Goal: Task Accomplishment & Management: Use online tool/utility

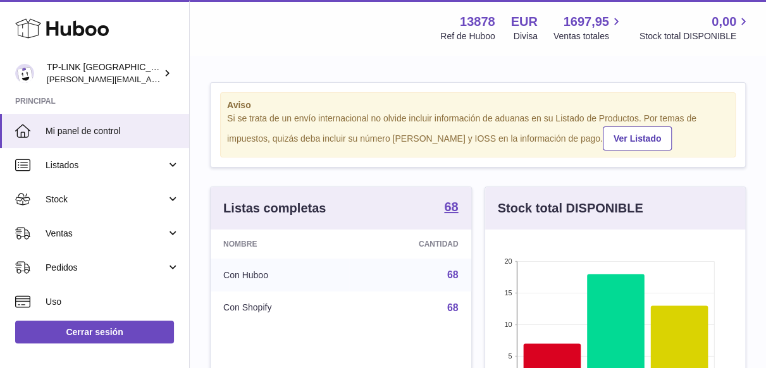
scroll to position [197, 261]
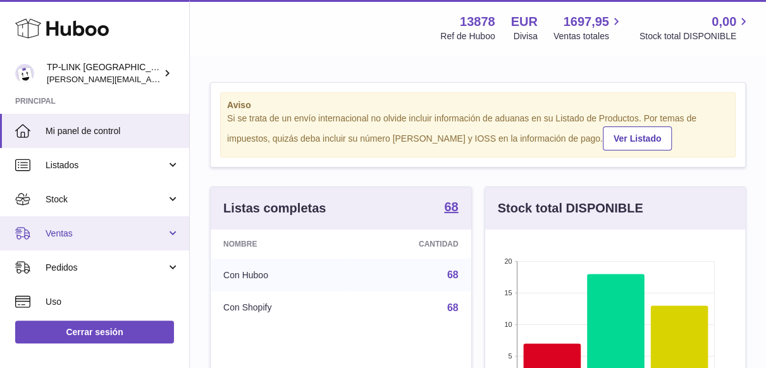
click at [171, 233] on link "Ventas" at bounding box center [94, 233] width 189 height 34
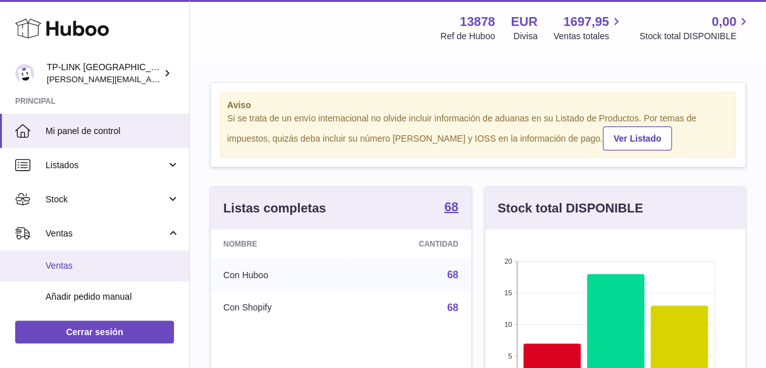
click at [68, 269] on span "Ventas" at bounding box center [113, 266] width 134 height 12
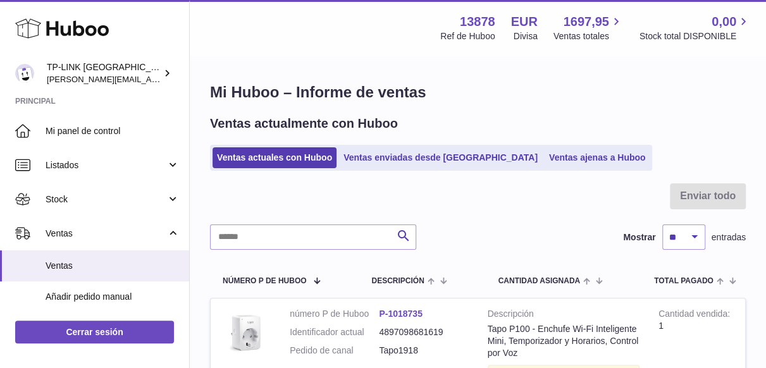
drag, startPoint x: 517, startPoint y: 160, endPoint x: 516, endPoint y: 170, distance: 10.2
click at [545, 160] on link "Ventas ajenas a Huboo" at bounding box center [598, 157] width 106 height 21
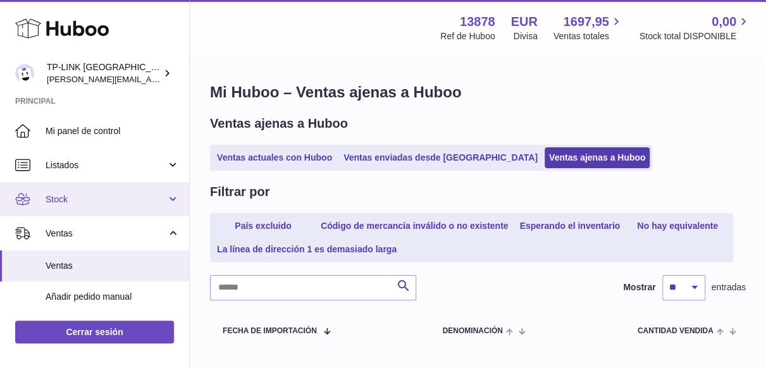
click at [169, 198] on link "Stock" at bounding box center [94, 199] width 189 height 34
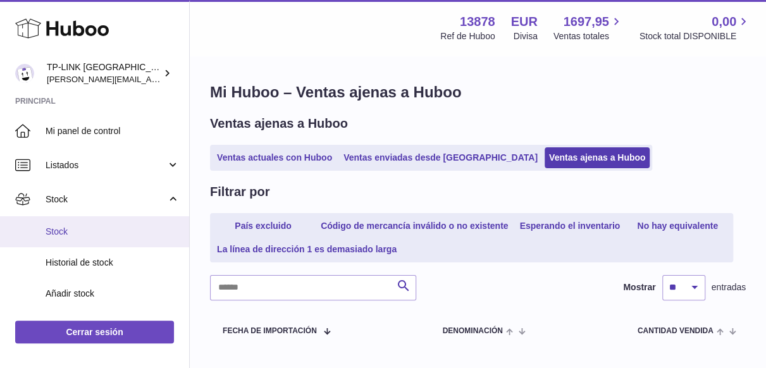
click at [97, 234] on span "Stock" at bounding box center [113, 232] width 134 height 12
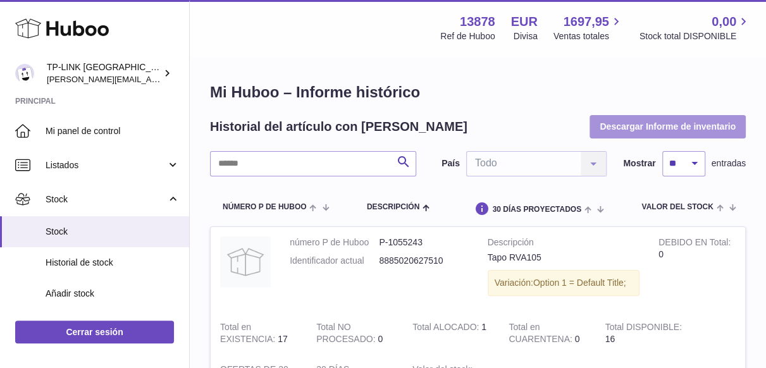
click at [666, 125] on button "Descargar Informe de inventario" at bounding box center [668, 126] width 156 height 23
